Goal: Information Seeking & Learning: Learn about a topic

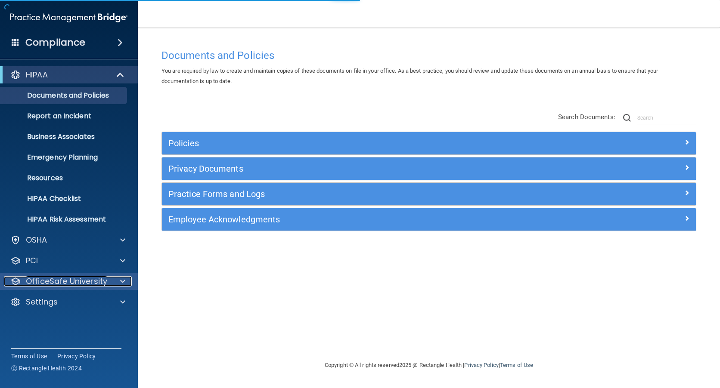
click at [51, 278] on p "OfficeSafe University" at bounding box center [66, 281] width 81 height 10
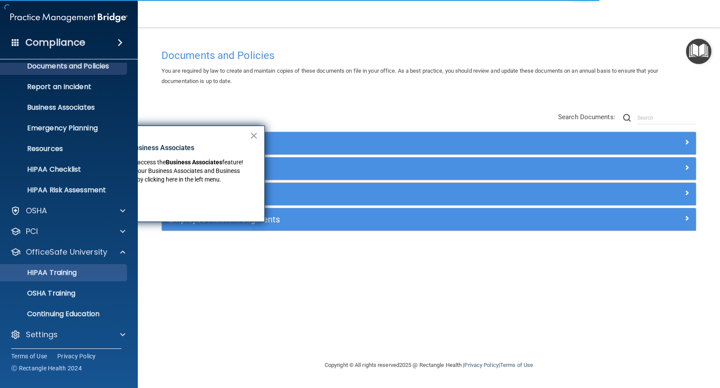
scroll to position [31, 0]
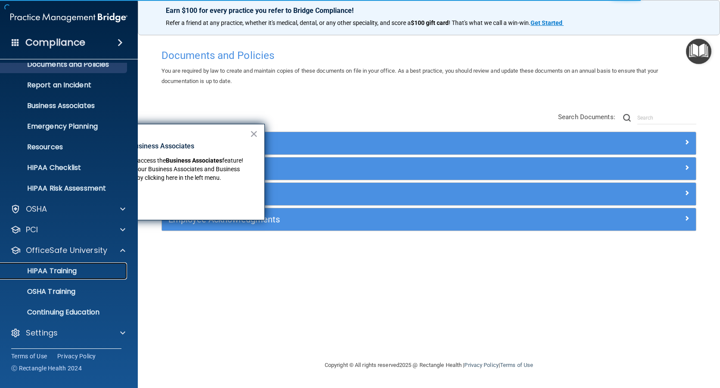
click at [50, 269] on p "HIPAA Training" at bounding box center [41, 271] width 71 height 9
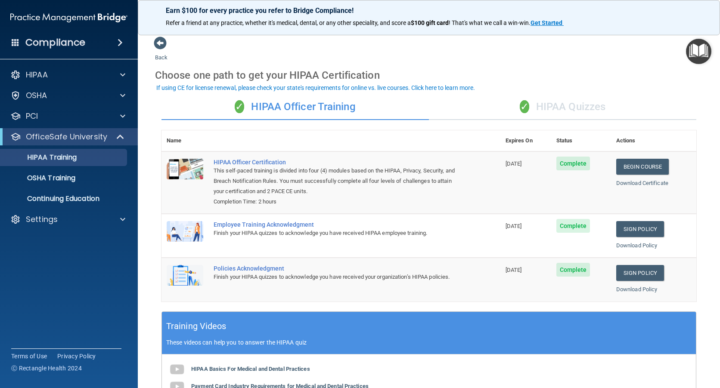
click at [573, 105] on div "✓ HIPAA Quizzes" at bounding box center [562, 107] width 267 height 26
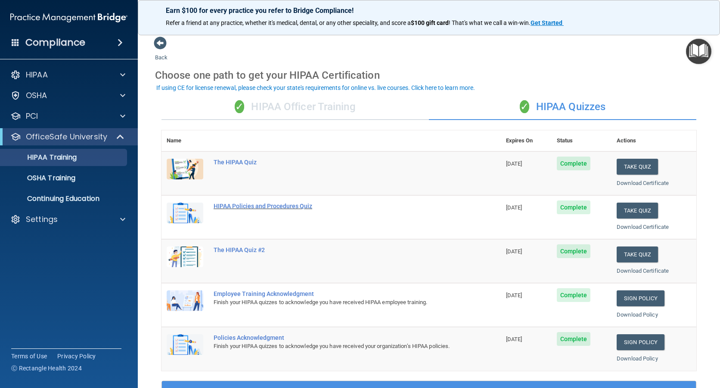
click at [279, 207] on div "HIPAA Policies and Procedures Quiz" at bounding box center [335, 206] width 244 height 7
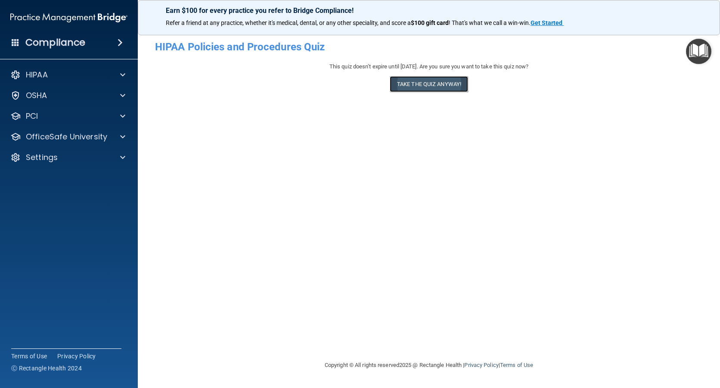
click at [426, 87] on button "Take the quiz anyway!" at bounding box center [429, 84] width 78 height 16
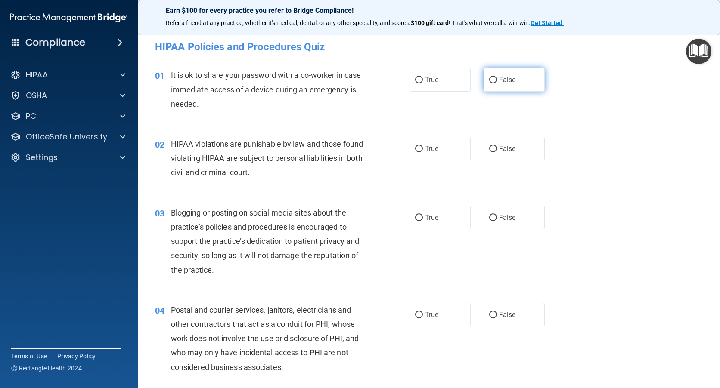
click at [489, 82] on input "False" at bounding box center [493, 80] width 8 height 6
radio input "true"
click at [415, 148] on input "True" at bounding box center [419, 149] width 8 height 6
radio input "true"
click at [492, 217] on input "False" at bounding box center [493, 218] width 8 height 6
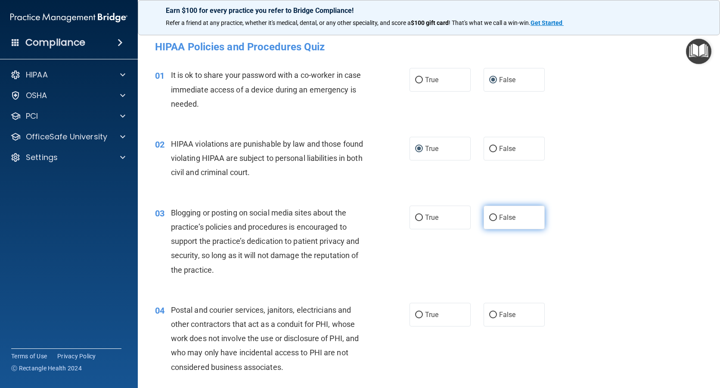
radio input "true"
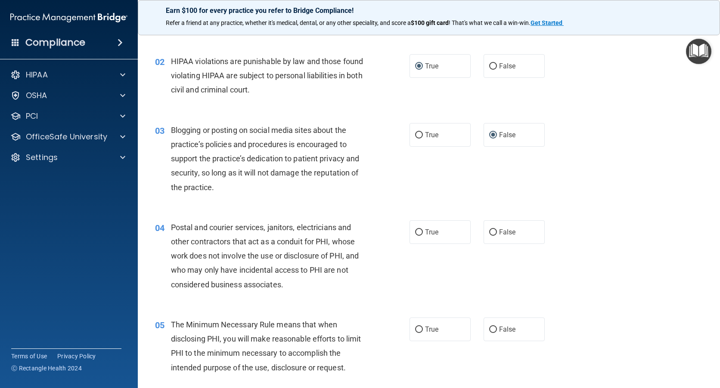
scroll to position [86, 0]
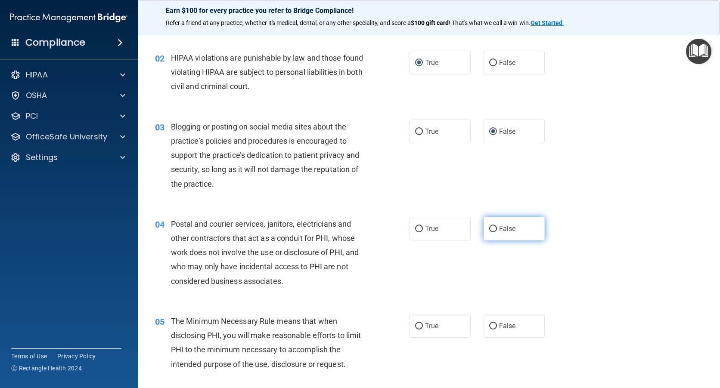
click at [491, 228] on input "False" at bounding box center [493, 229] width 8 height 6
radio input "true"
click at [415, 227] on input "True" at bounding box center [419, 229] width 8 height 6
radio input "true"
radio input "false"
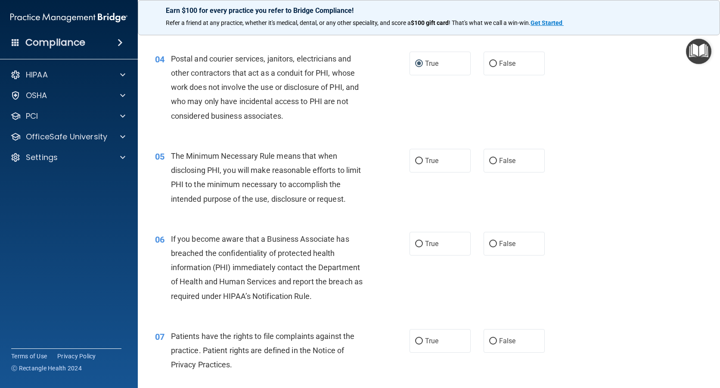
scroll to position [301, 0]
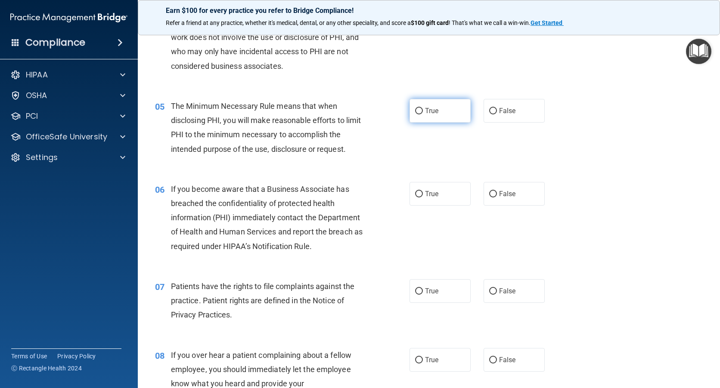
click at [415, 108] on input "True" at bounding box center [419, 111] width 8 height 6
radio input "true"
click at [489, 196] on input "False" at bounding box center [493, 194] width 8 height 6
radio input "true"
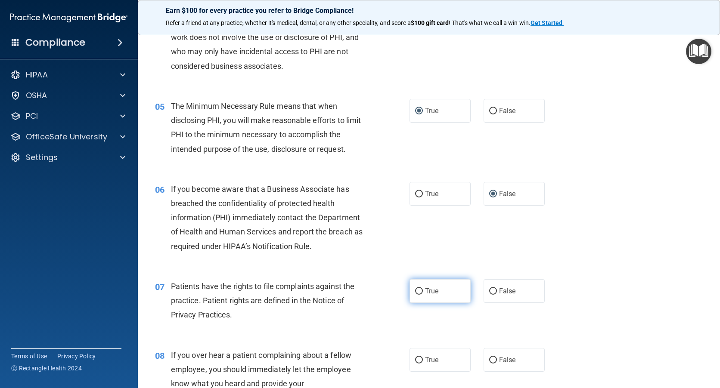
click at [417, 290] on input "True" at bounding box center [419, 291] width 8 height 6
radio input "true"
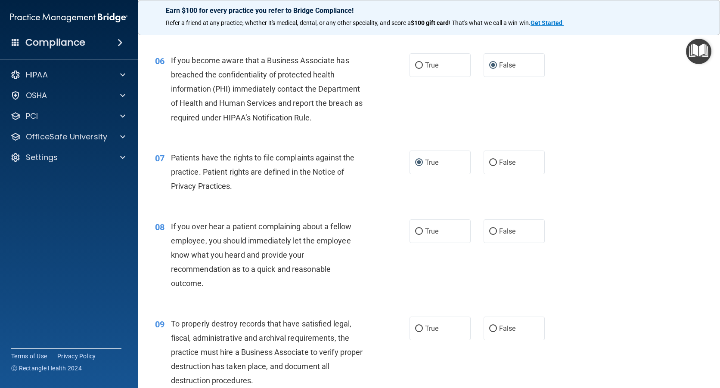
scroll to position [430, 0]
click at [489, 230] on input "False" at bounding box center [493, 231] width 8 height 6
radio input "true"
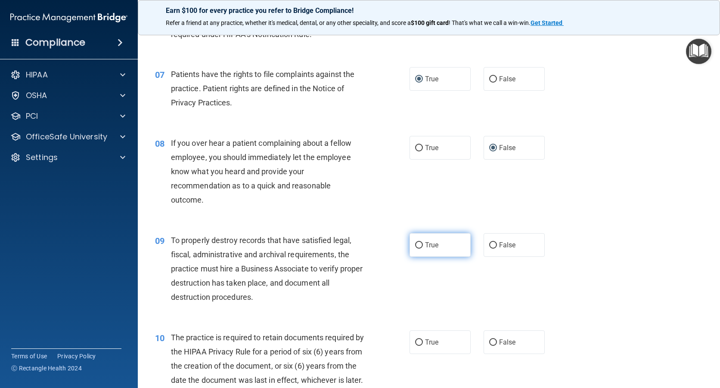
scroll to position [516, 0]
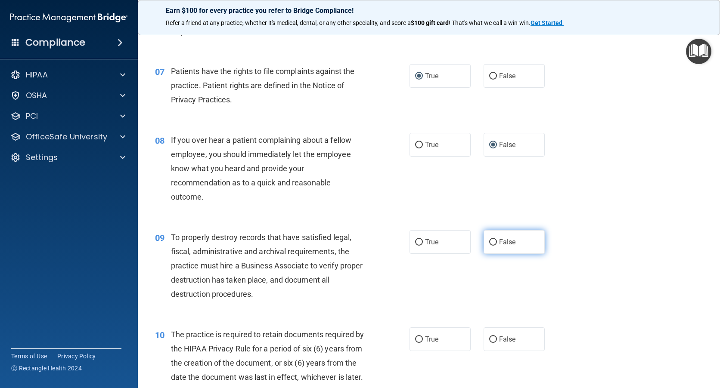
click at [489, 241] on input "False" at bounding box center [493, 242] width 8 height 6
radio input "true"
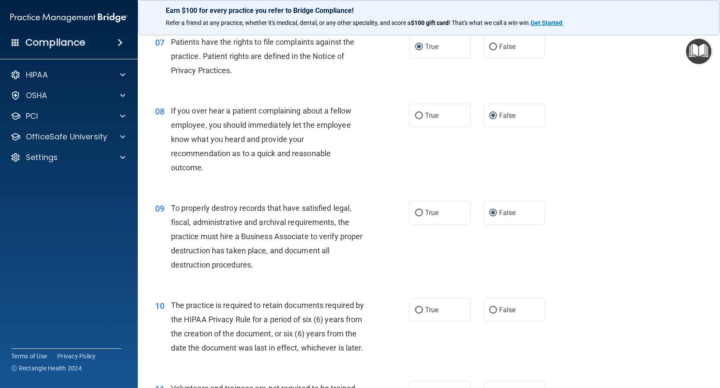
scroll to position [646, 0]
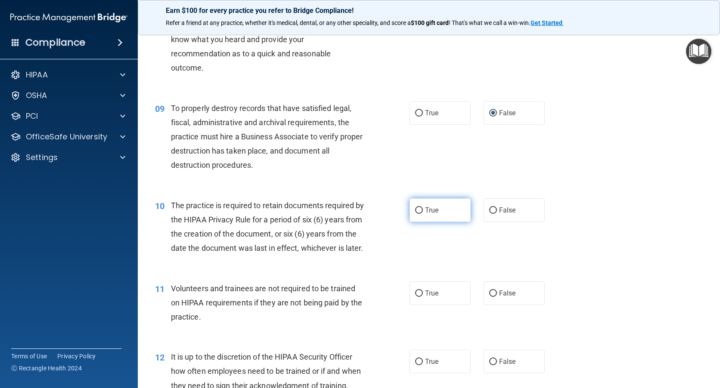
click at [415, 210] on input "True" at bounding box center [419, 210] width 8 height 6
radio input "true"
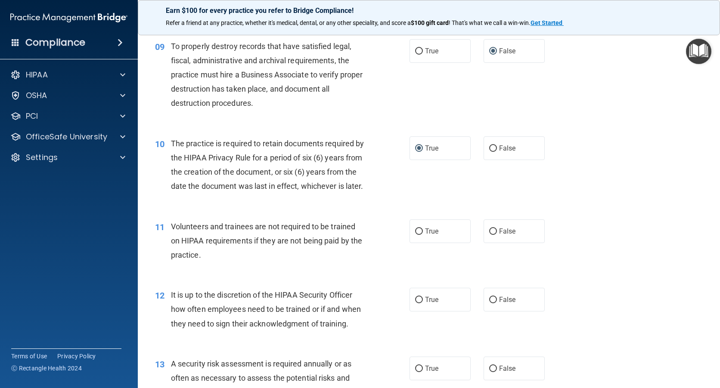
scroll to position [732, 0]
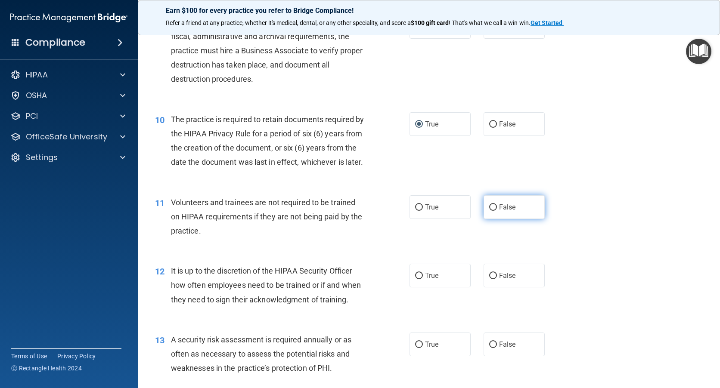
click at [492, 211] on input "False" at bounding box center [493, 207] width 8 height 6
radio input "true"
click at [489, 279] on input "False" at bounding box center [493, 276] width 8 height 6
radio input "true"
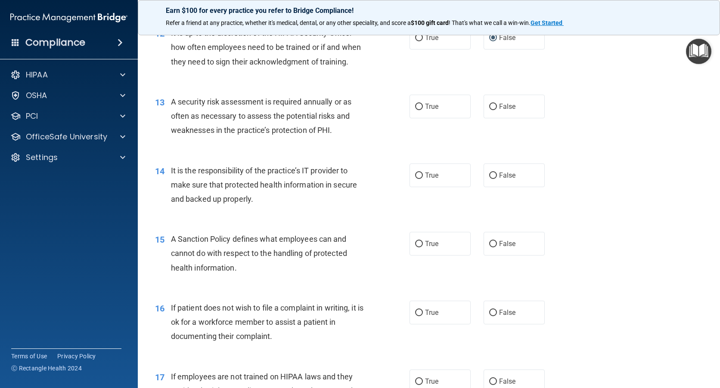
scroll to position [990, 0]
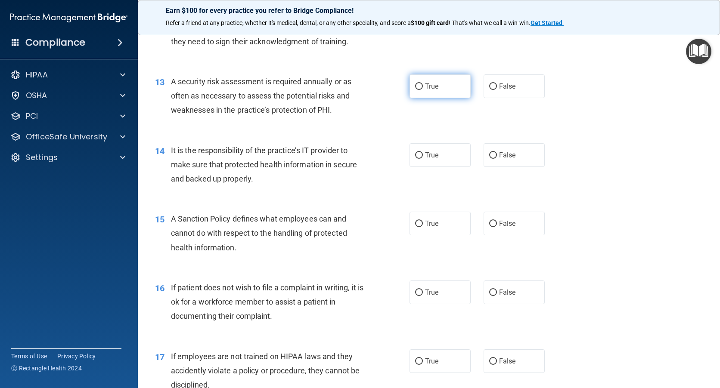
click at [417, 90] on input "True" at bounding box center [419, 87] width 8 height 6
radio input "true"
click at [489, 159] on input "False" at bounding box center [493, 155] width 8 height 6
radio input "true"
click at [489, 227] on input "False" at bounding box center [493, 224] width 8 height 6
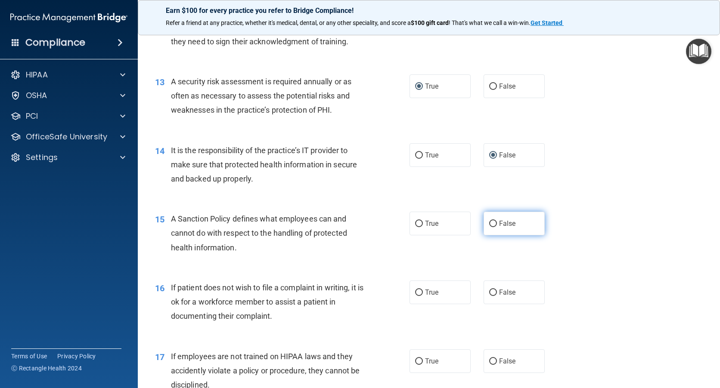
radio input "true"
click at [416, 296] on input "True" at bounding box center [419, 293] width 8 height 6
radio input "true"
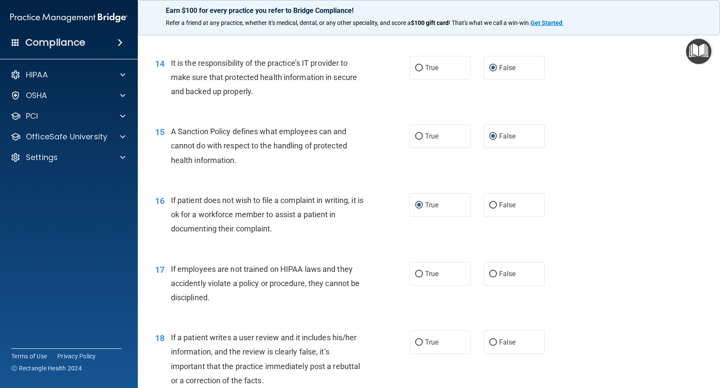
scroll to position [1119, 0]
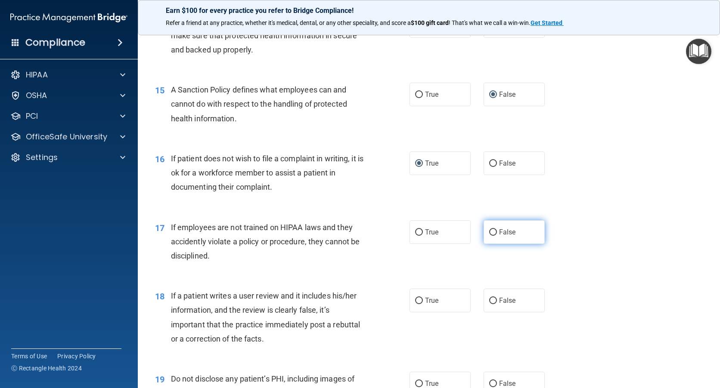
click at [489, 236] on input "False" at bounding box center [493, 232] width 8 height 6
radio input "true"
click at [489, 304] on input "False" at bounding box center [493, 301] width 8 height 6
radio input "true"
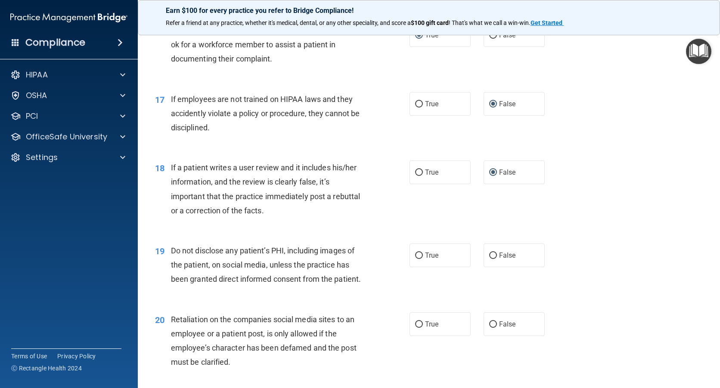
scroll to position [1248, 0]
click at [416, 258] on input "True" at bounding box center [419, 255] width 8 height 6
radio input "true"
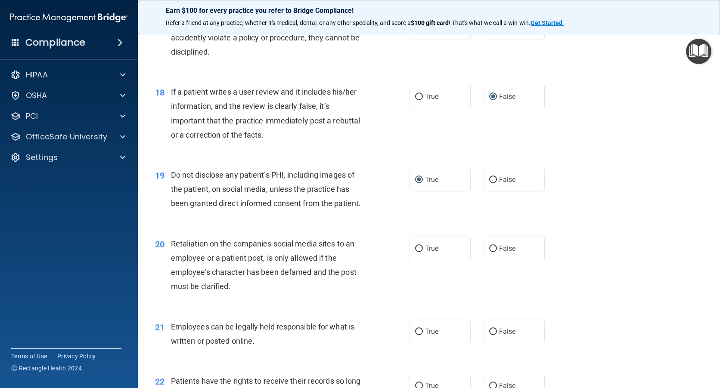
scroll to position [1377, 0]
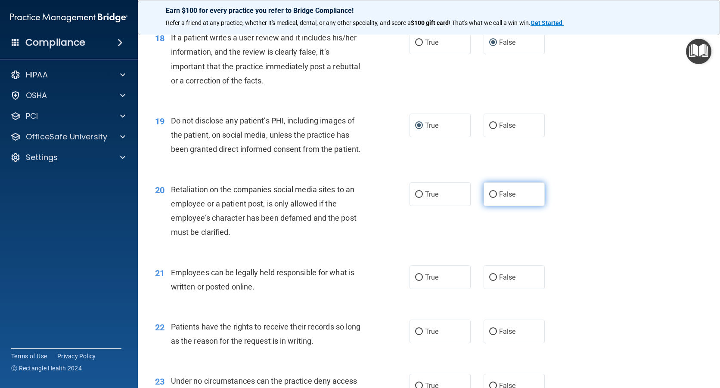
click at [489, 198] on input "False" at bounding box center [493, 195] width 8 height 6
radio input "true"
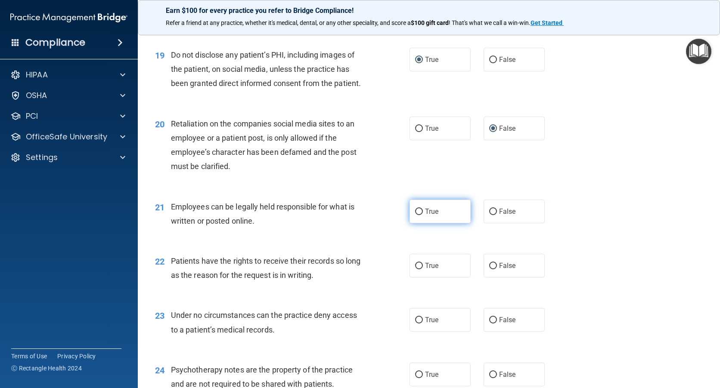
scroll to position [1463, 0]
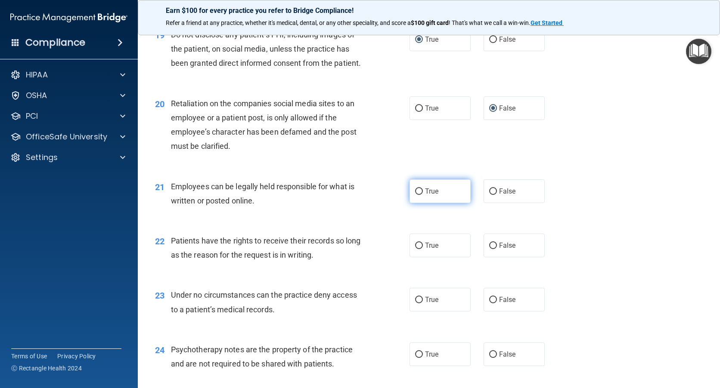
click at [415, 195] on input "True" at bounding box center [419, 192] width 8 height 6
radio input "true"
click at [489, 249] on input "False" at bounding box center [493, 246] width 8 height 6
radio input "true"
click at [490, 303] on input "False" at bounding box center [493, 300] width 8 height 6
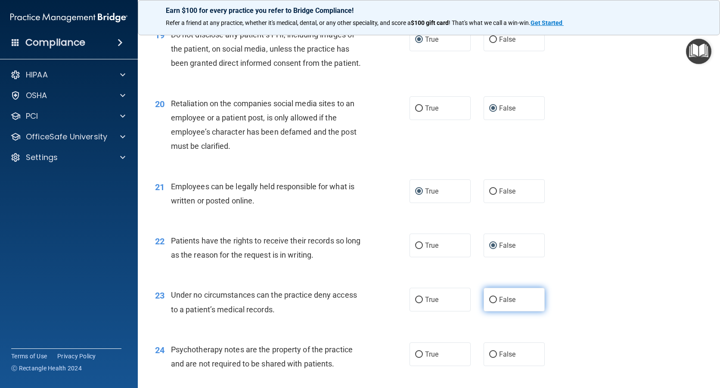
radio input "true"
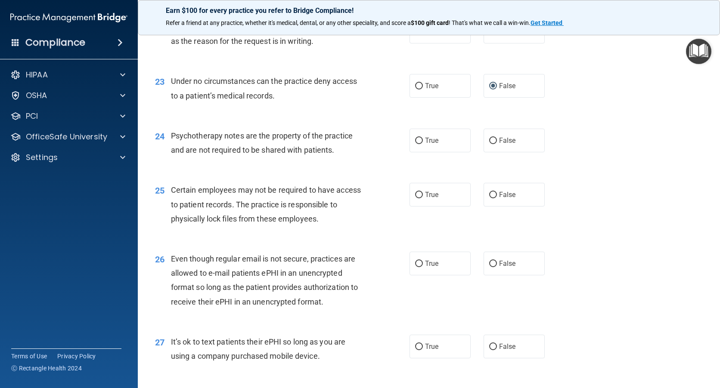
scroll to position [1679, 0]
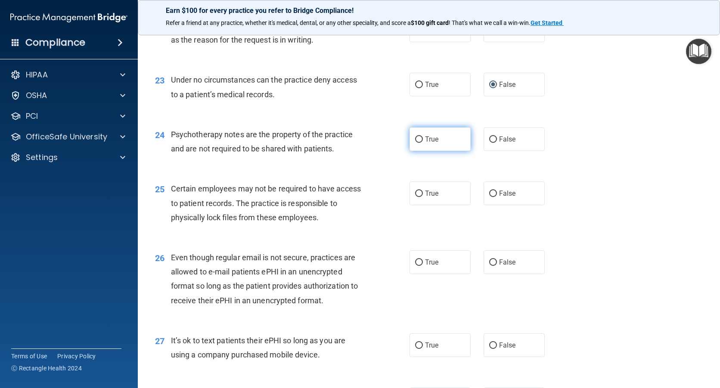
click at [415, 143] on input "True" at bounding box center [419, 139] width 8 height 6
radio input "true"
click at [415, 197] on input "True" at bounding box center [419, 194] width 8 height 6
radio input "true"
click at [418, 266] on input "True" at bounding box center [419, 263] width 8 height 6
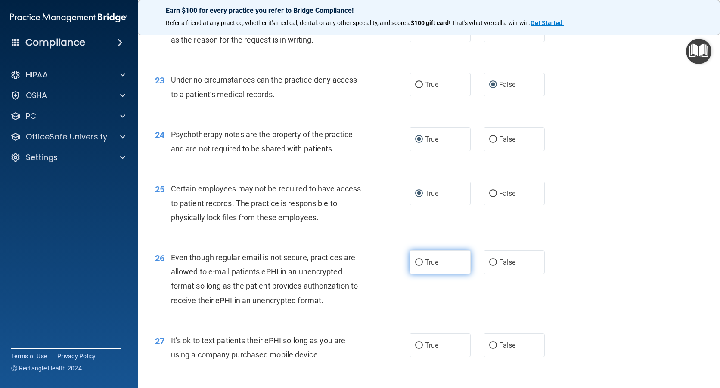
radio input "true"
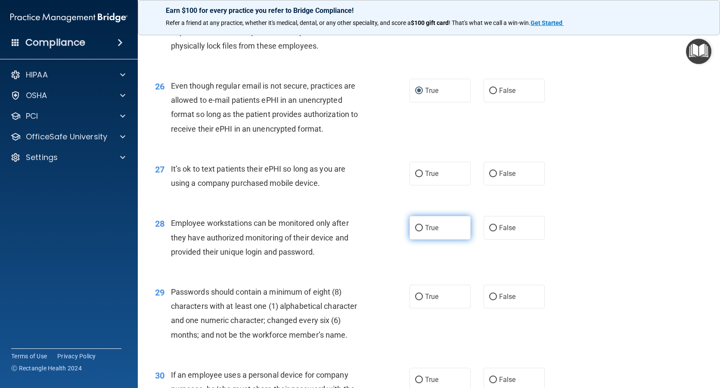
scroll to position [1851, 0]
click at [490, 177] on input "False" at bounding box center [493, 173] width 8 height 6
radio input "true"
click at [415, 231] on input "True" at bounding box center [419, 228] width 8 height 6
radio input "true"
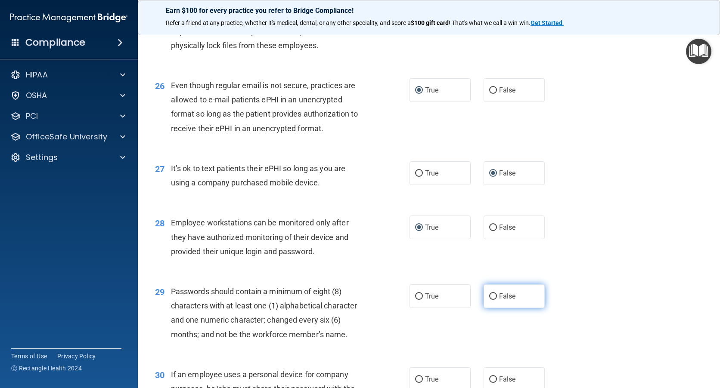
click at [489, 300] on input "False" at bounding box center [493, 297] width 8 height 6
radio input "true"
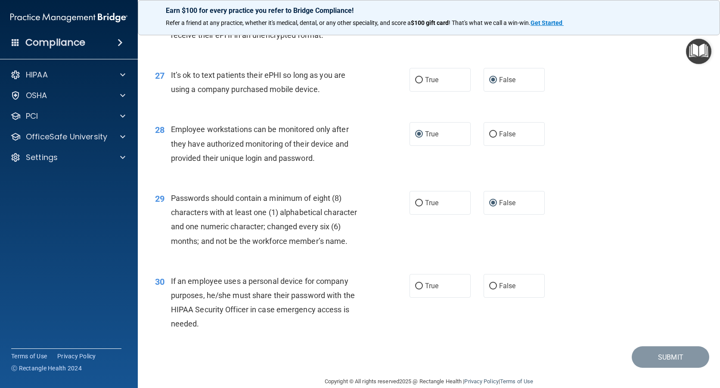
scroll to position [1973, 0]
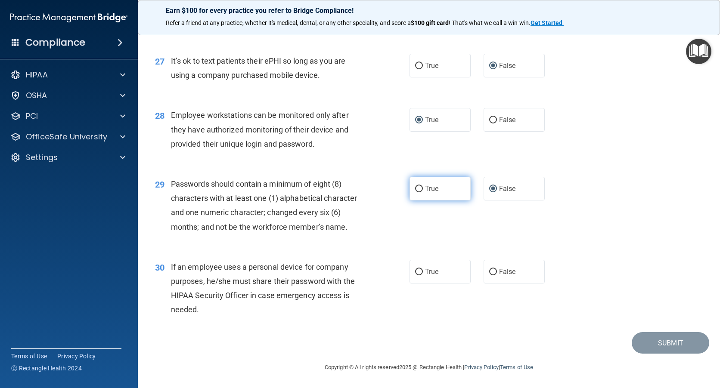
click at [415, 189] on input "True" at bounding box center [419, 189] width 8 height 6
radio input "true"
radio input "false"
click at [491, 119] on input "False" at bounding box center [493, 120] width 8 height 6
radio input "true"
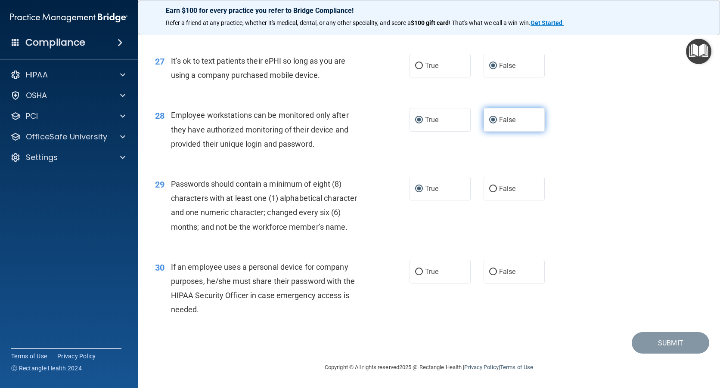
radio input "false"
click at [489, 272] on input "False" at bounding box center [493, 272] width 8 height 6
radio input "true"
click at [656, 344] on button "Submit" at bounding box center [669, 343] width 77 height 22
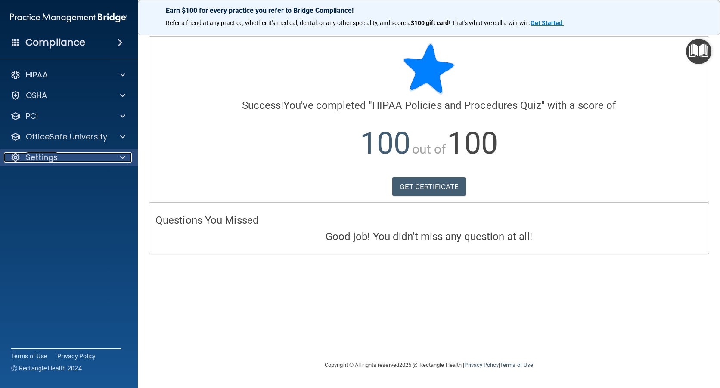
click at [33, 158] on p "Settings" at bounding box center [42, 157] width 32 height 10
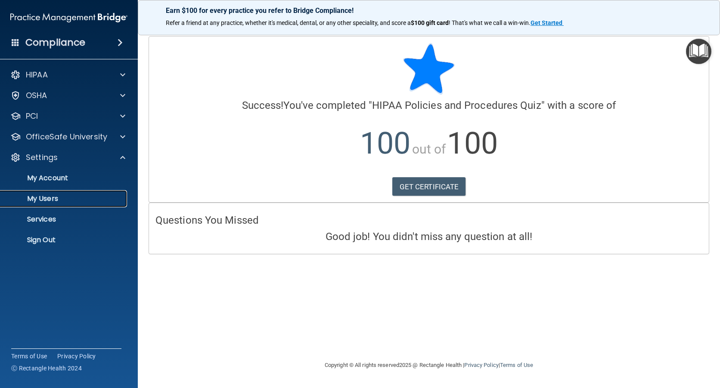
click at [40, 196] on p "My Users" at bounding box center [65, 199] width 118 height 9
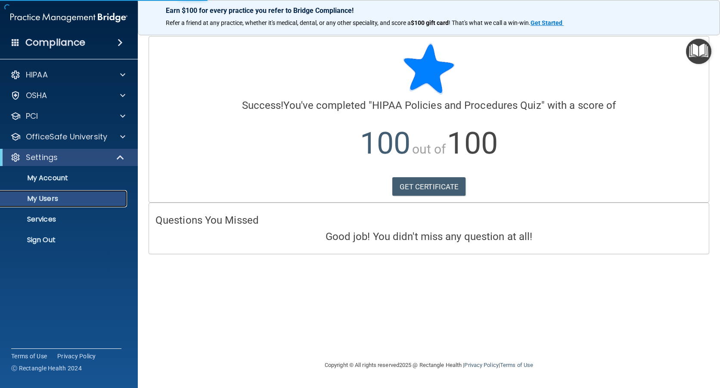
select select "20"
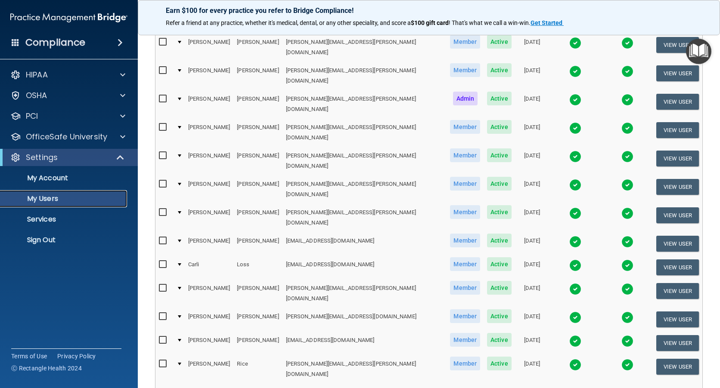
scroll to position [301, 0]
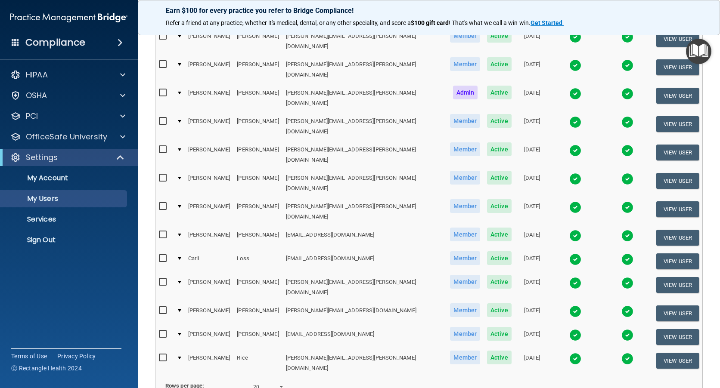
click at [569, 329] on img at bounding box center [575, 335] width 12 height 12
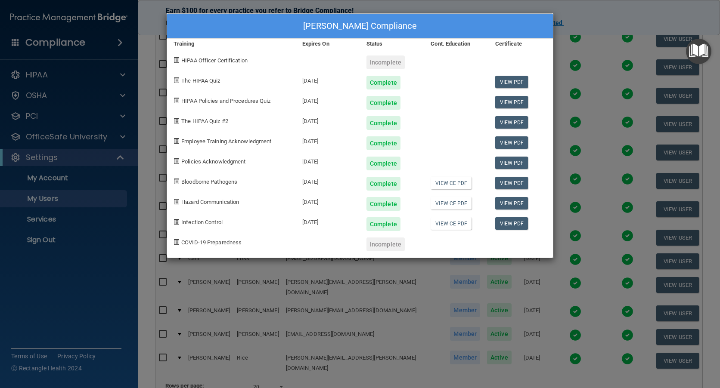
click at [575, 68] on div "[PERSON_NAME] Compliance Training Expires On Status Cont. Education Certificate…" at bounding box center [360, 194] width 720 height 388
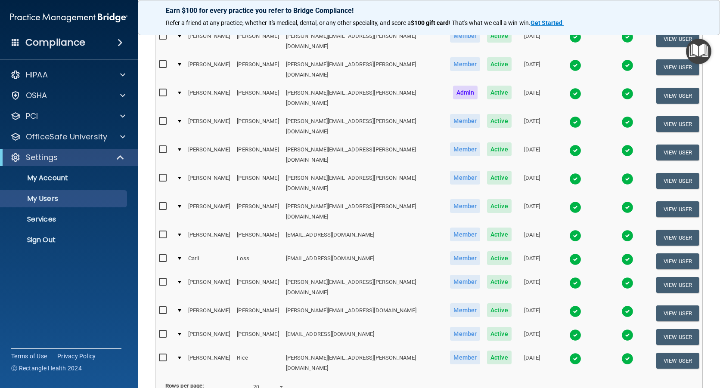
click at [621, 329] on img at bounding box center [627, 335] width 12 height 12
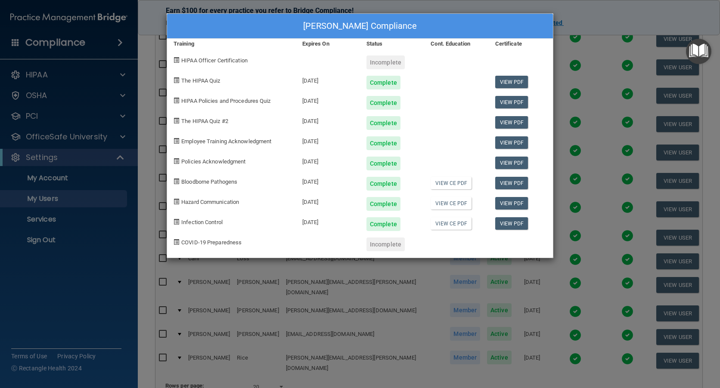
click at [571, 71] on div "[PERSON_NAME] Compliance Training Expires On Status Cont. Education Certificate…" at bounding box center [360, 194] width 720 height 388
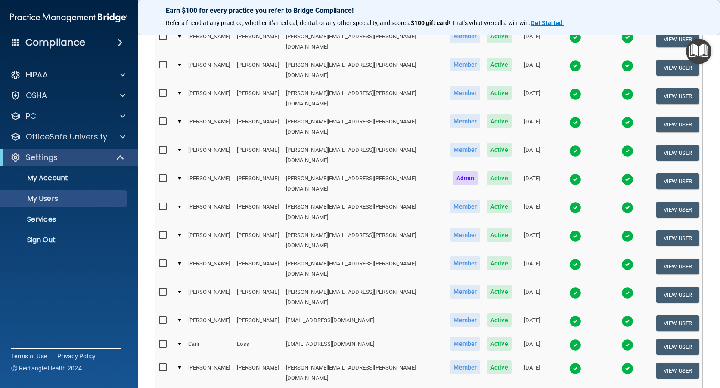
scroll to position [215, 0]
click at [569, 231] on img at bounding box center [575, 237] width 12 height 12
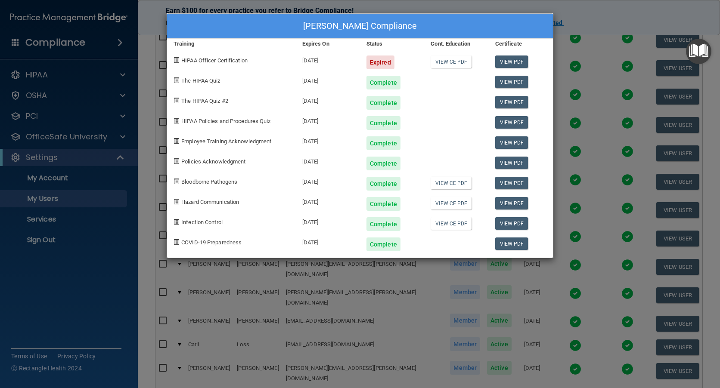
click at [591, 136] on div "[PERSON_NAME] Compliance Training Expires On Status Cont. Education Certificate…" at bounding box center [360, 194] width 720 height 388
